Goal: Task Accomplishment & Management: Use online tool/utility

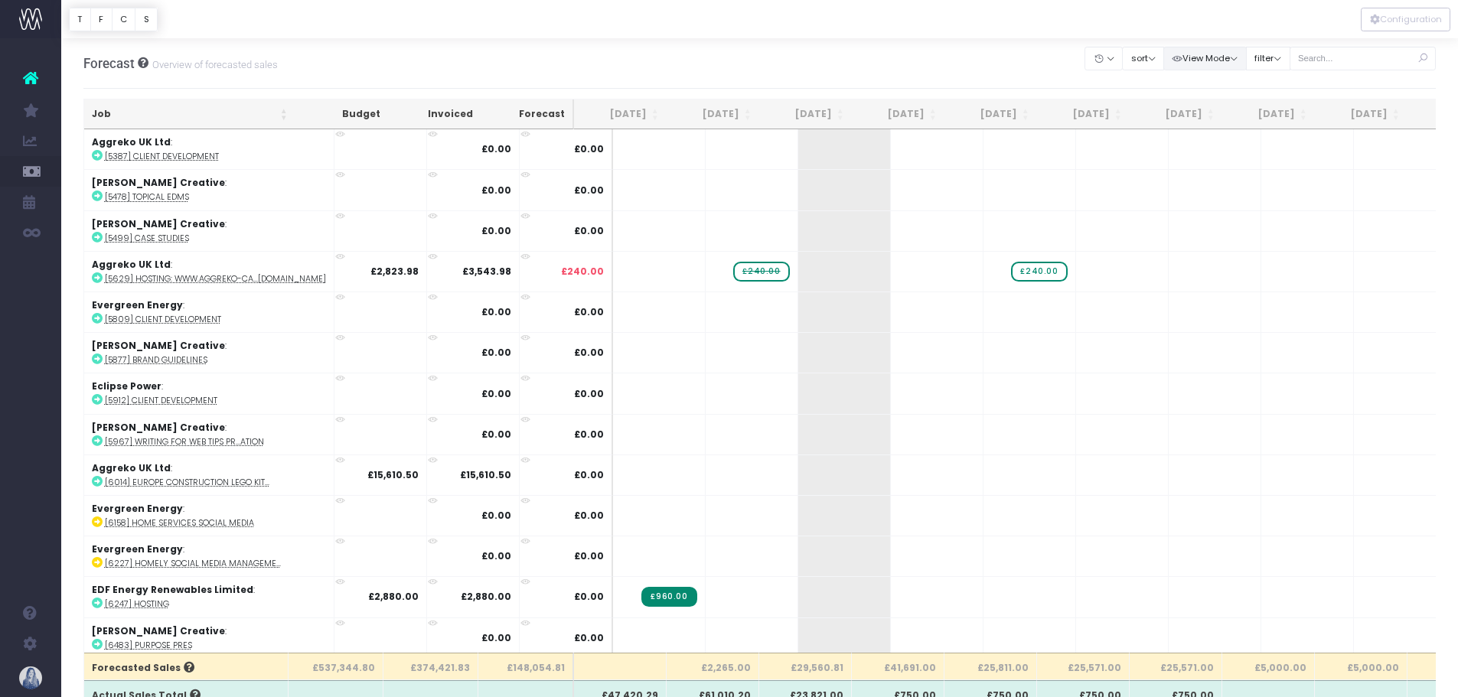
click at [1207, 56] on button "View Mode" at bounding box center [1204, 59] width 83 height 24
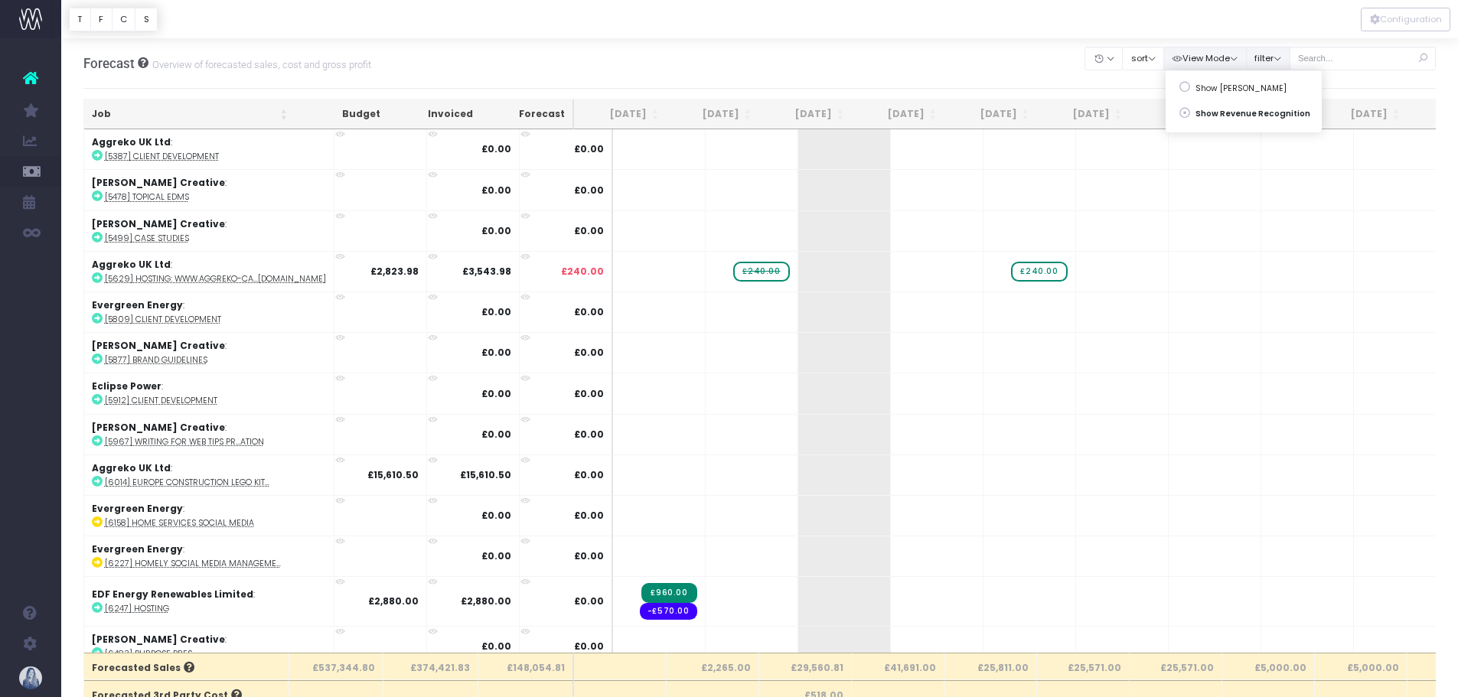
click at [1271, 59] on button "filter" at bounding box center [1268, 59] width 44 height 24
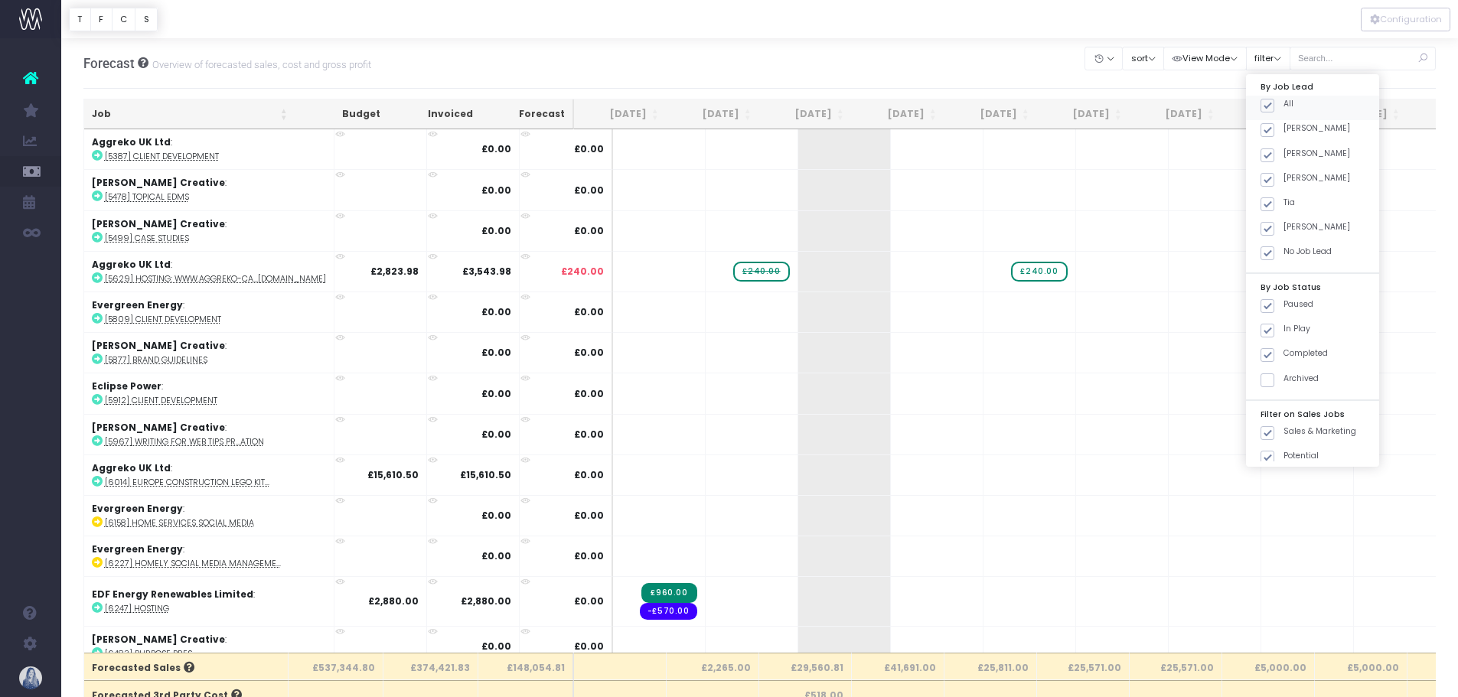
click at [1268, 106] on span at bounding box center [1268, 106] width 14 height 14
click at [1283, 106] on input "All" at bounding box center [1288, 103] width 10 height 10
checkbox input "false"
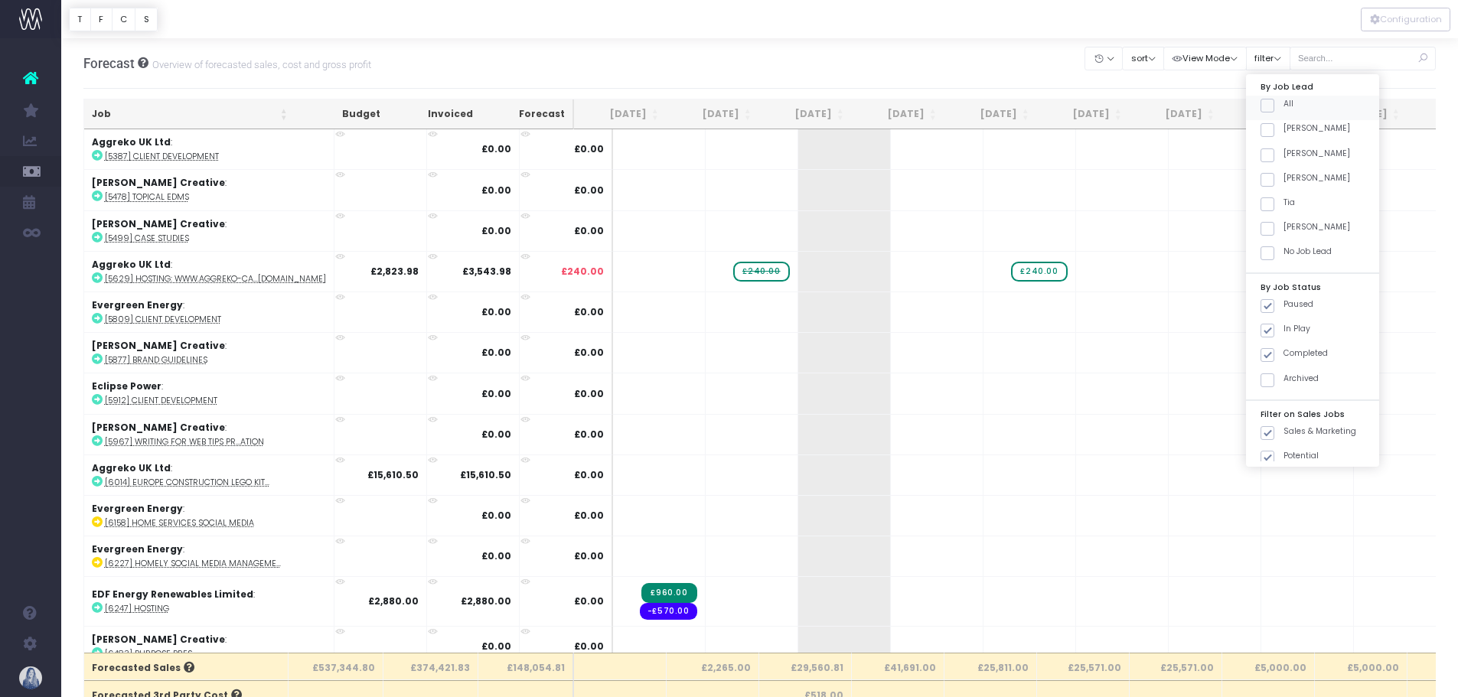
checkbox input "false"
click at [1270, 134] on span at bounding box center [1268, 130] width 14 height 14
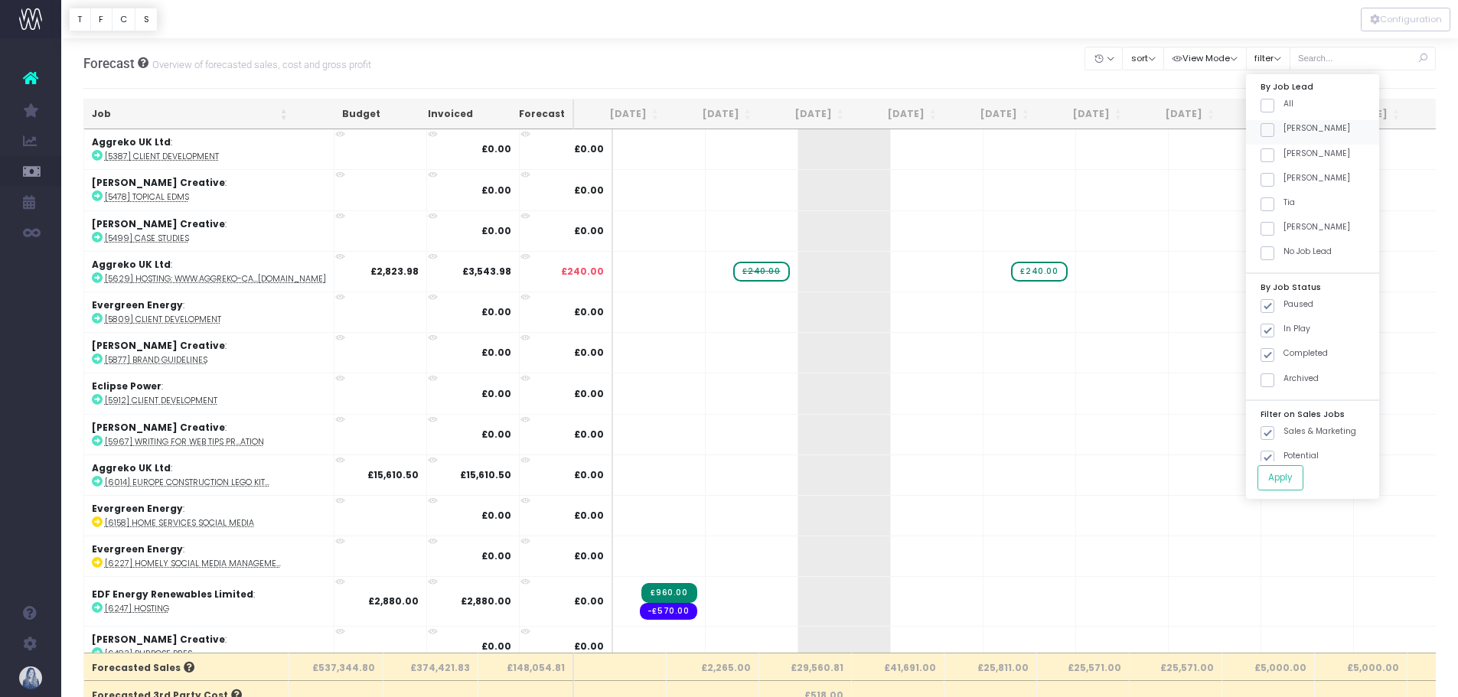
click at [1283, 132] on input "[PERSON_NAME]" at bounding box center [1288, 127] width 10 height 10
checkbox input "true"
click at [1296, 475] on button "Apply" at bounding box center [1280, 477] width 46 height 25
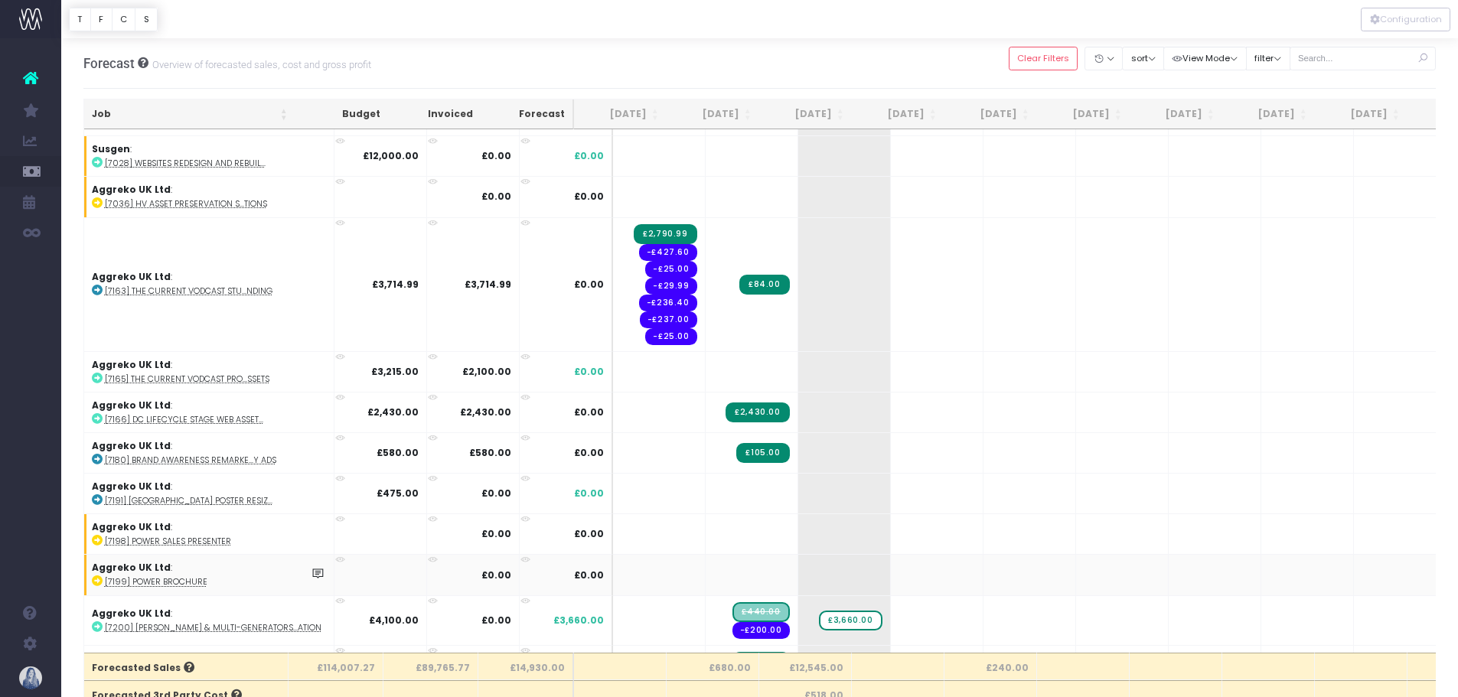
scroll to position [446, 0]
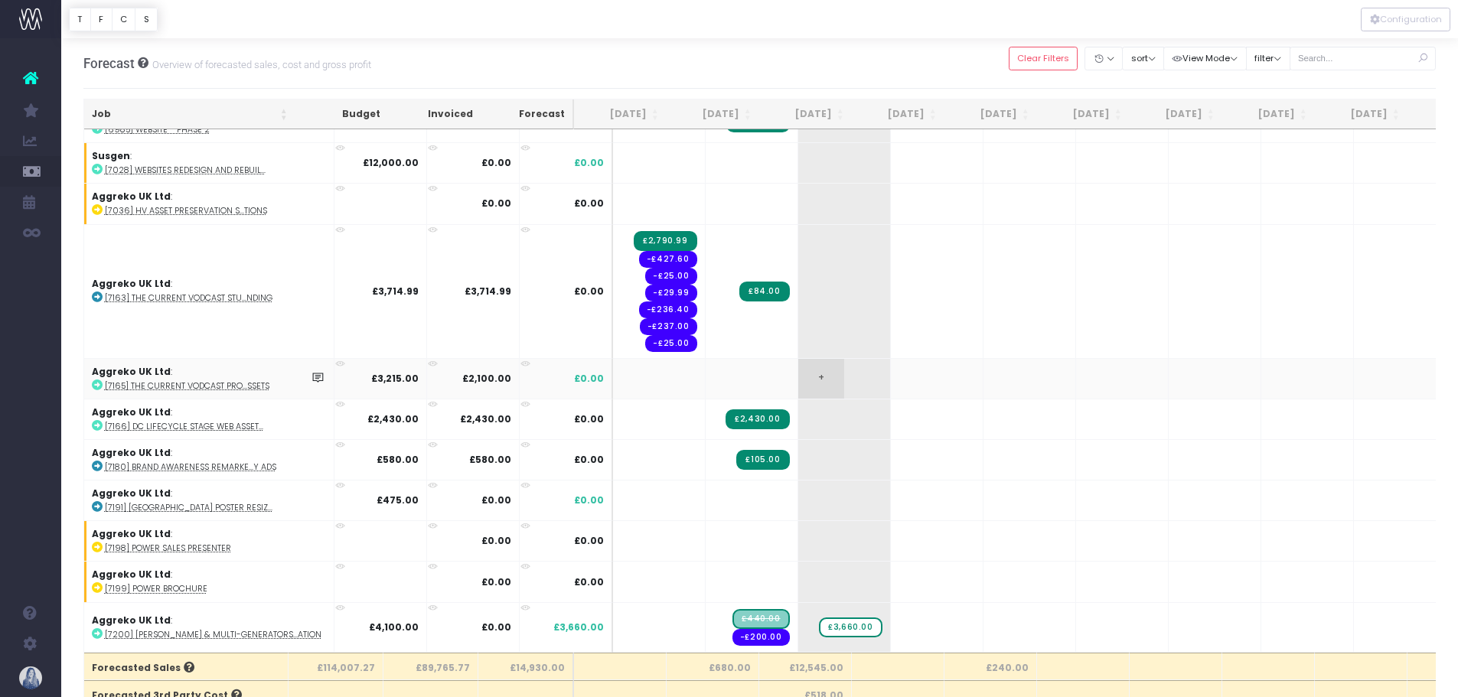
click at [798, 377] on span "+" at bounding box center [821, 379] width 46 height 40
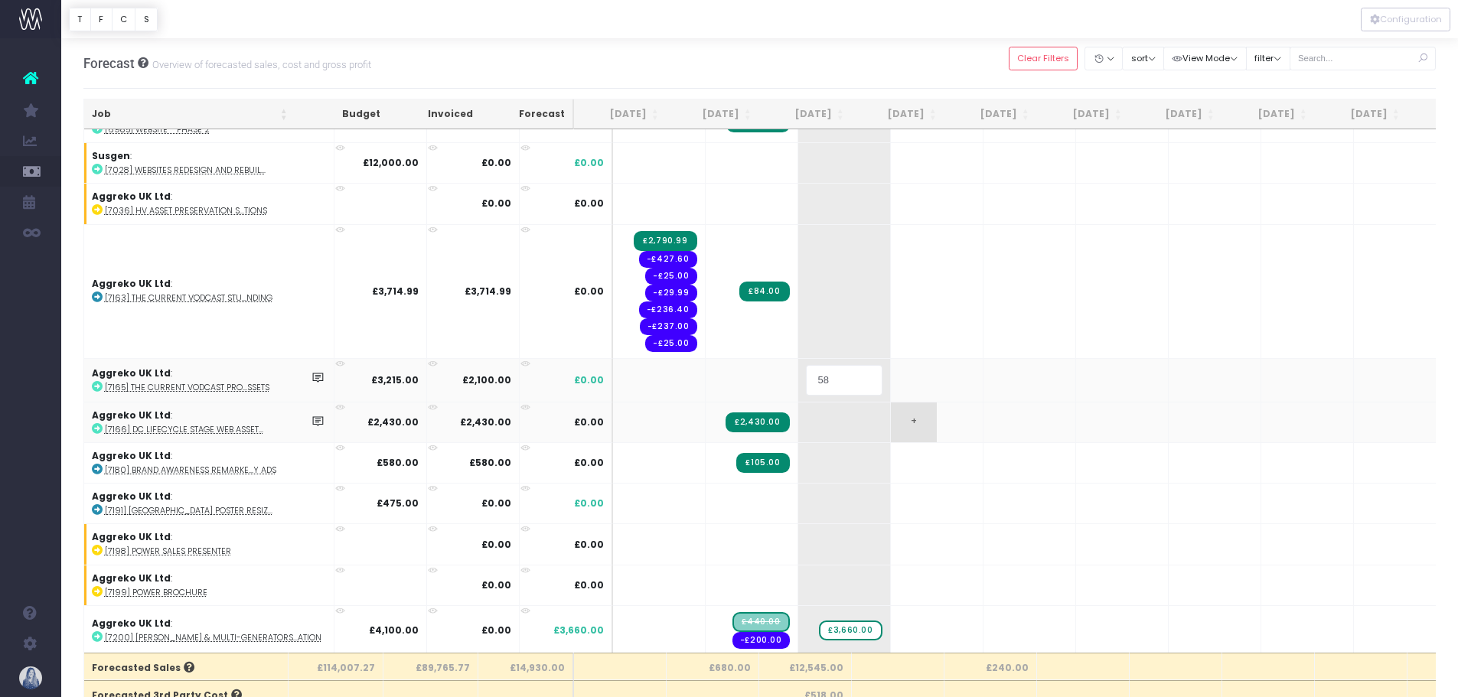
type input "585"
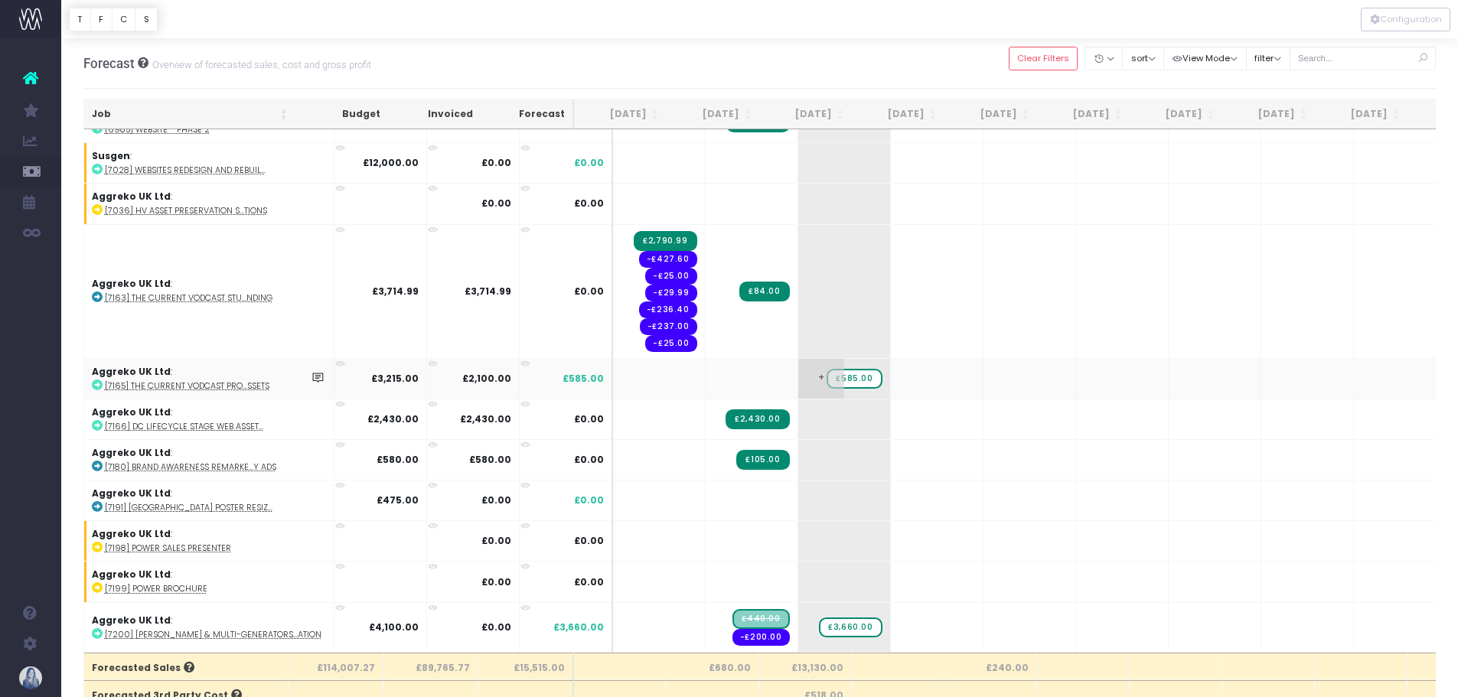
click at [798, 373] on span "+" at bounding box center [821, 379] width 46 height 40
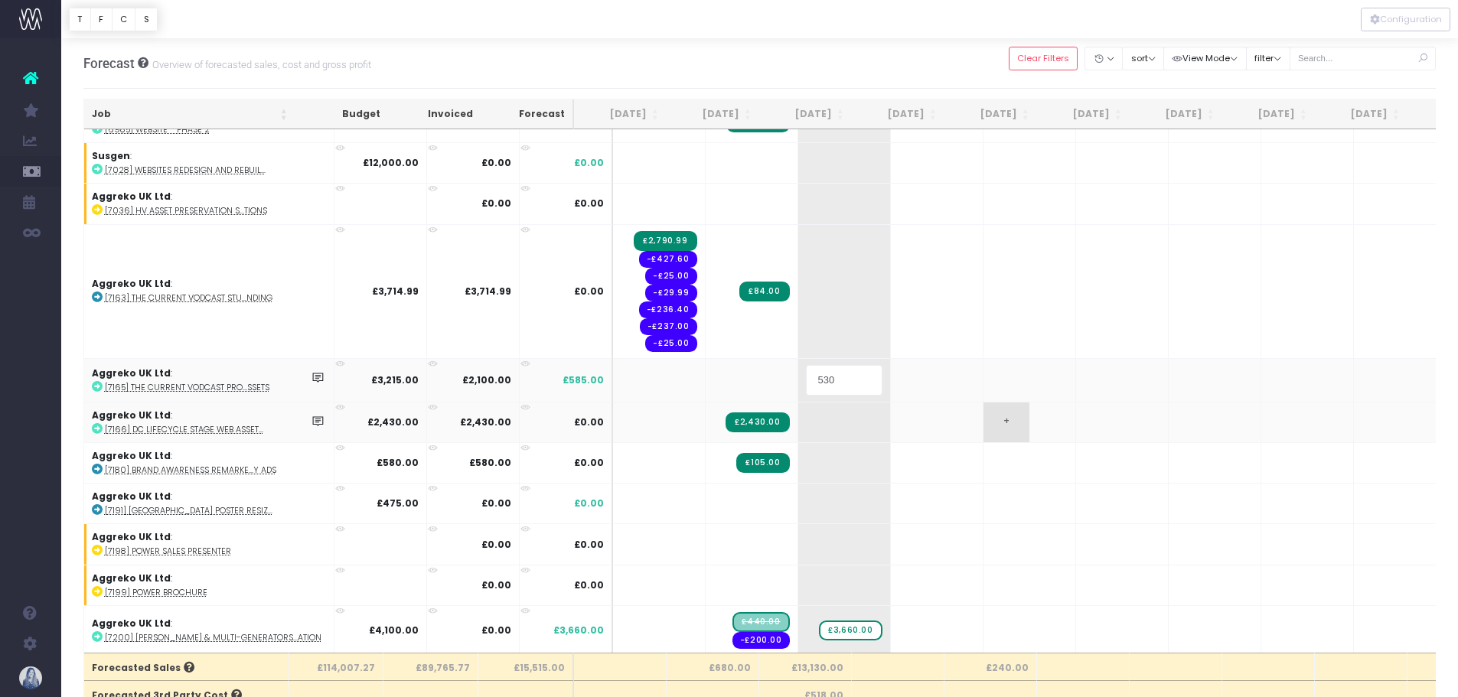
click at [944, 406] on body "Oh my... this is bad. [PERSON_NAME] wasn't able to load this page. Please conta…" at bounding box center [729, 348] width 1458 height 697
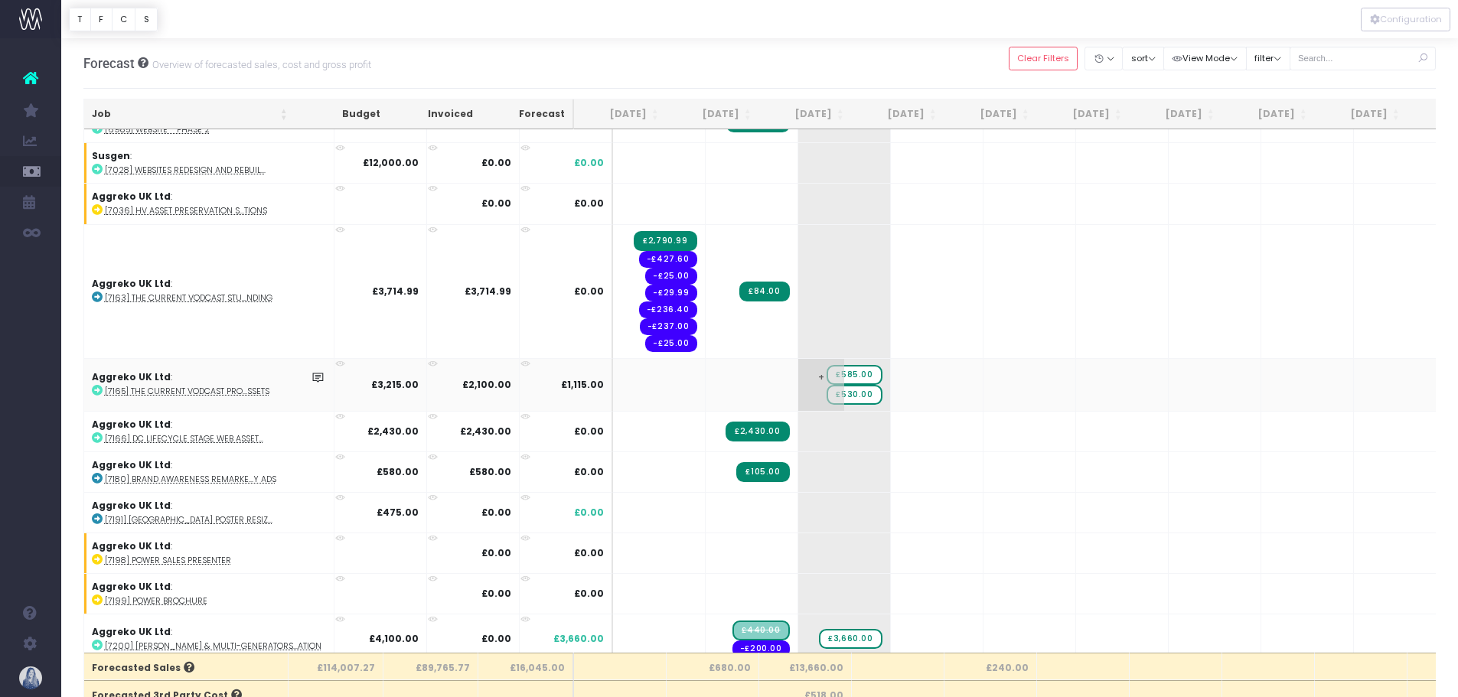
click at [827, 393] on span "£530.00" at bounding box center [854, 395] width 55 height 20
click at [827, 396] on span "£530.00" at bounding box center [854, 395] width 55 height 20
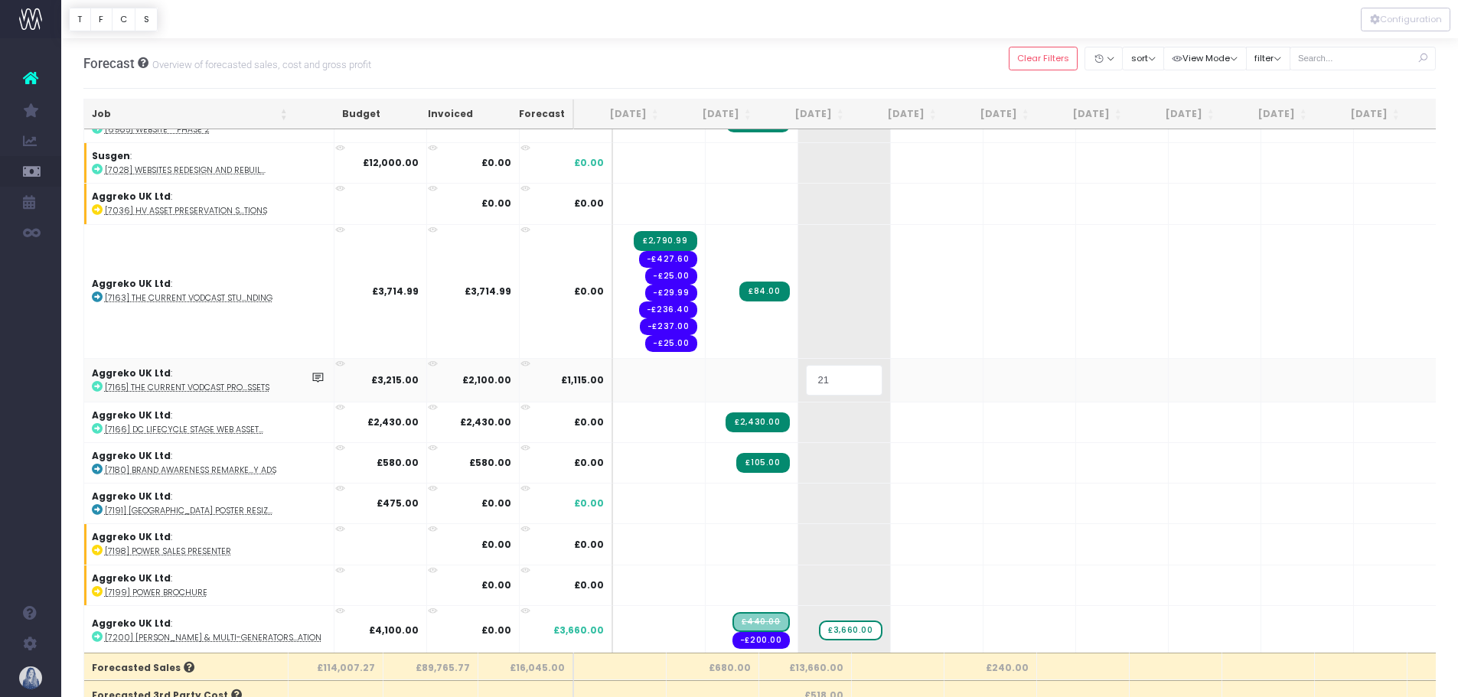
type input "215"
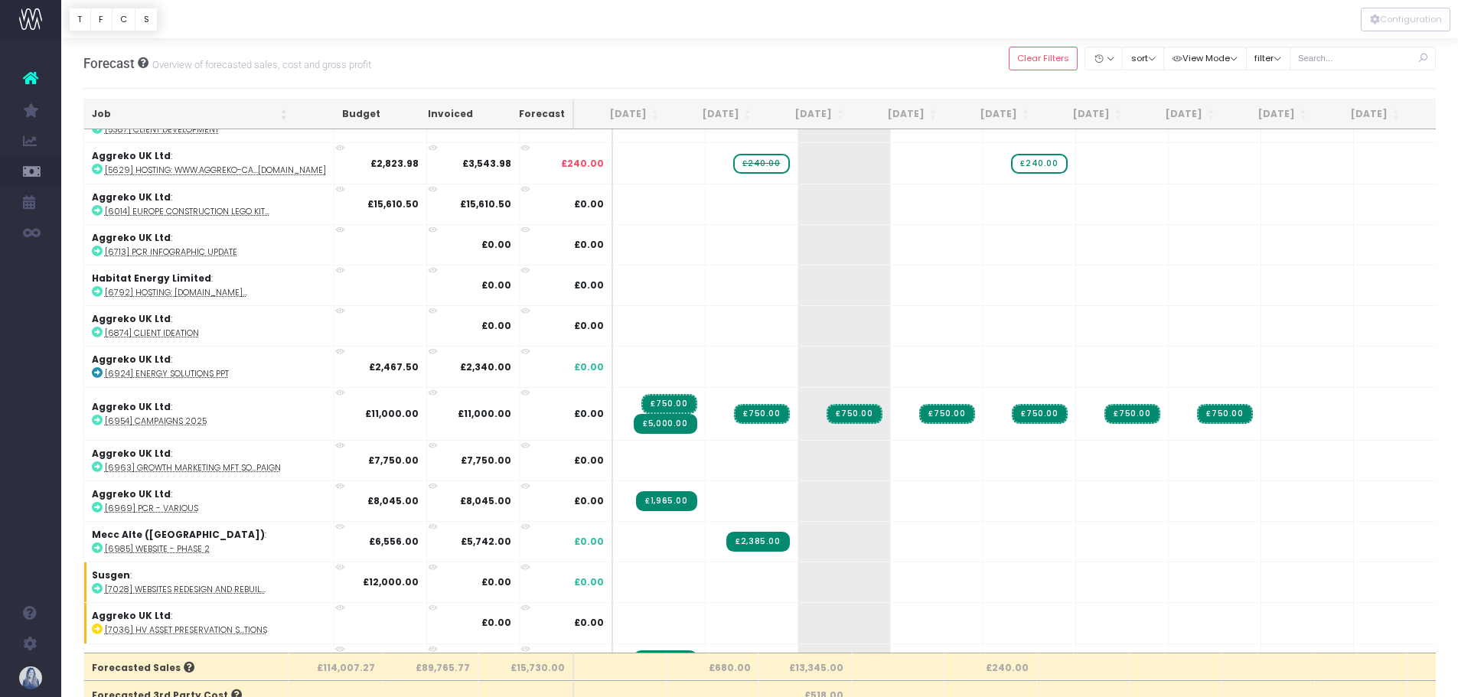
scroll to position [0, 0]
